Goal: Navigation & Orientation: Find specific page/section

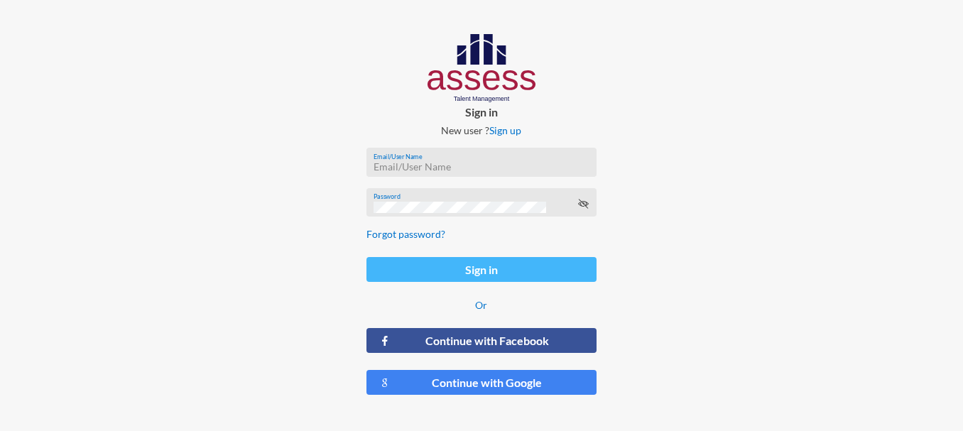
type input "RMES_3418"
click at [486, 275] on button "Sign in" at bounding box center [481, 269] width 230 height 25
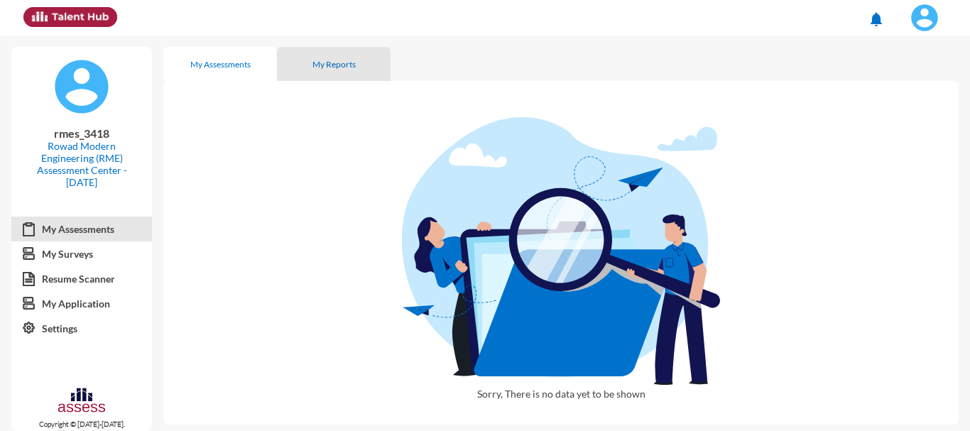
click at [334, 60] on div "My Reports" at bounding box center [333, 64] width 43 height 11
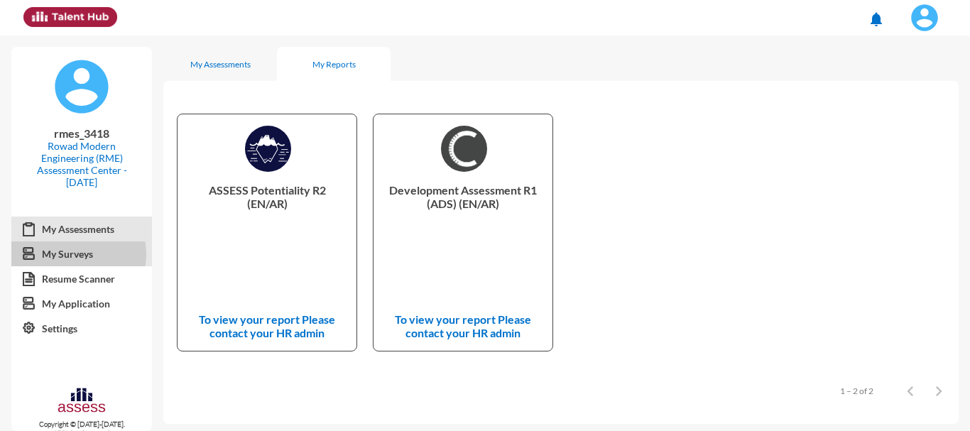
click at [70, 254] on link "My Surveys" at bounding box center [81, 254] width 141 height 26
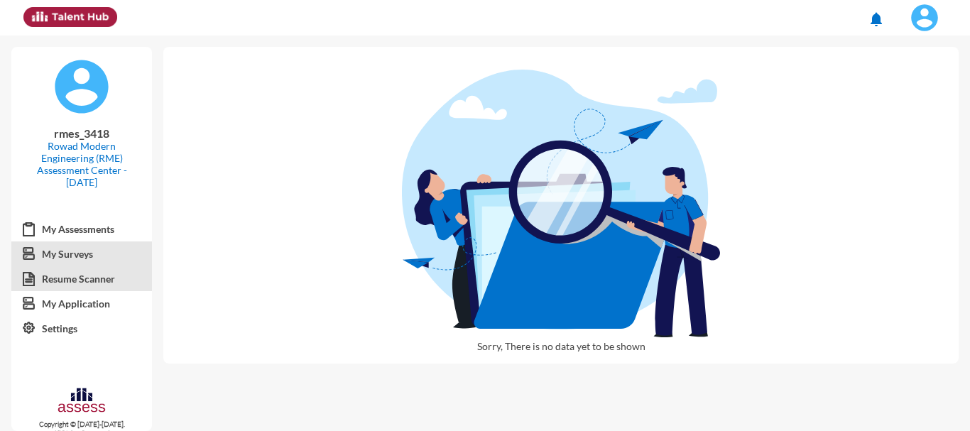
click at [103, 280] on link "Resume Scanner" at bounding box center [81, 279] width 141 height 26
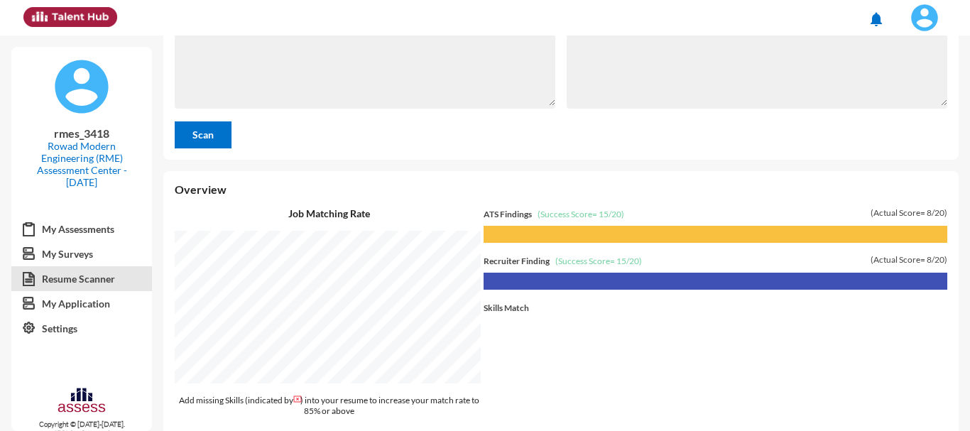
scroll to position [143, 0]
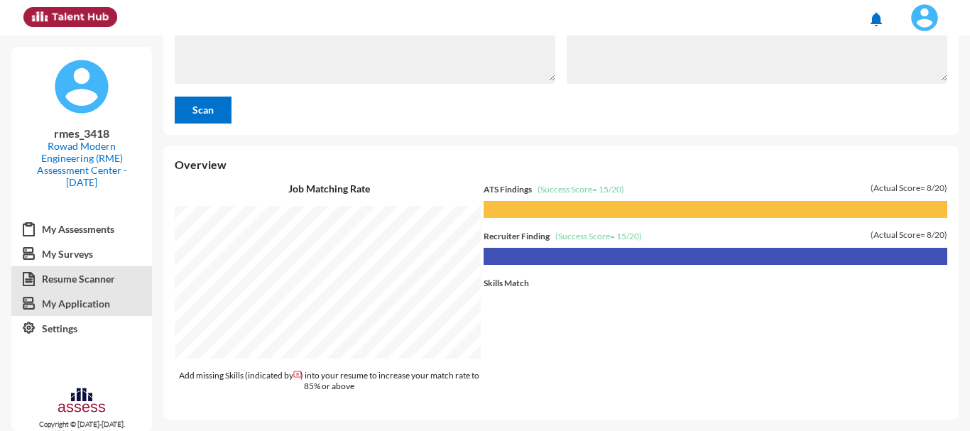
click at [84, 306] on link "My Application" at bounding box center [81, 304] width 141 height 26
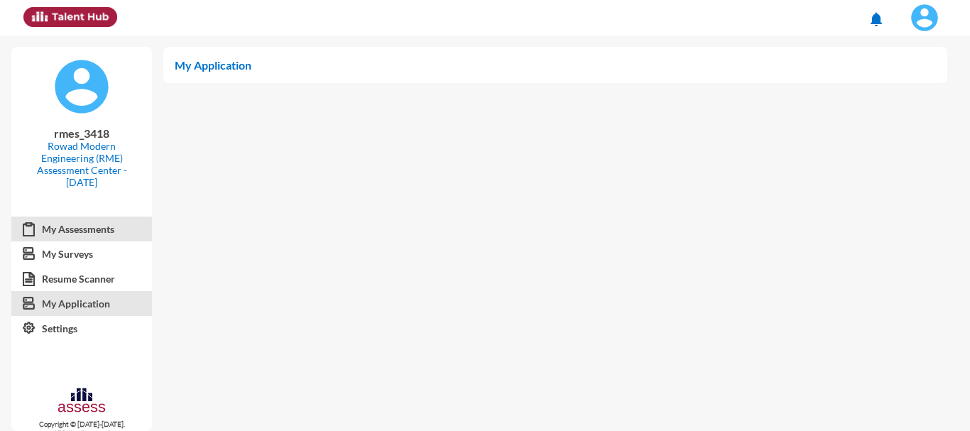
click at [102, 224] on link "My Assessments" at bounding box center [81, 230] width 141 height 26
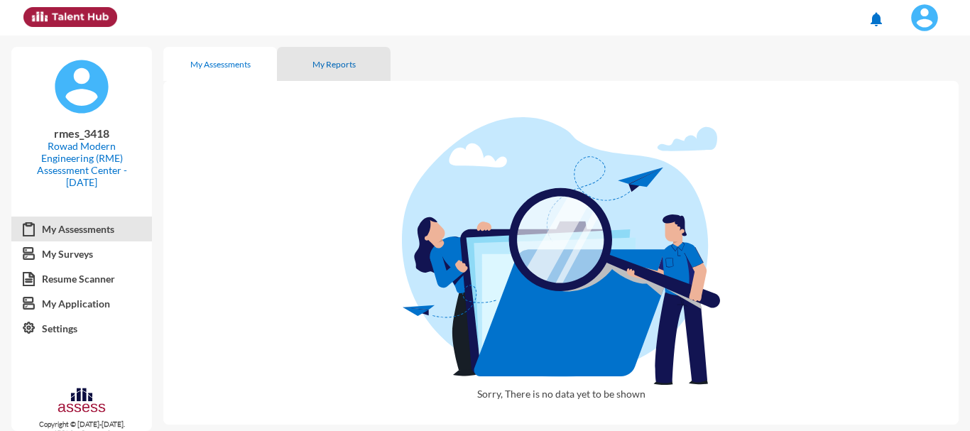
click at [343, 66] on div "My Reports" at bounding box center [333, 64] width 43 height 11
